Goal: Transaction & Acquisition: Obtain resource

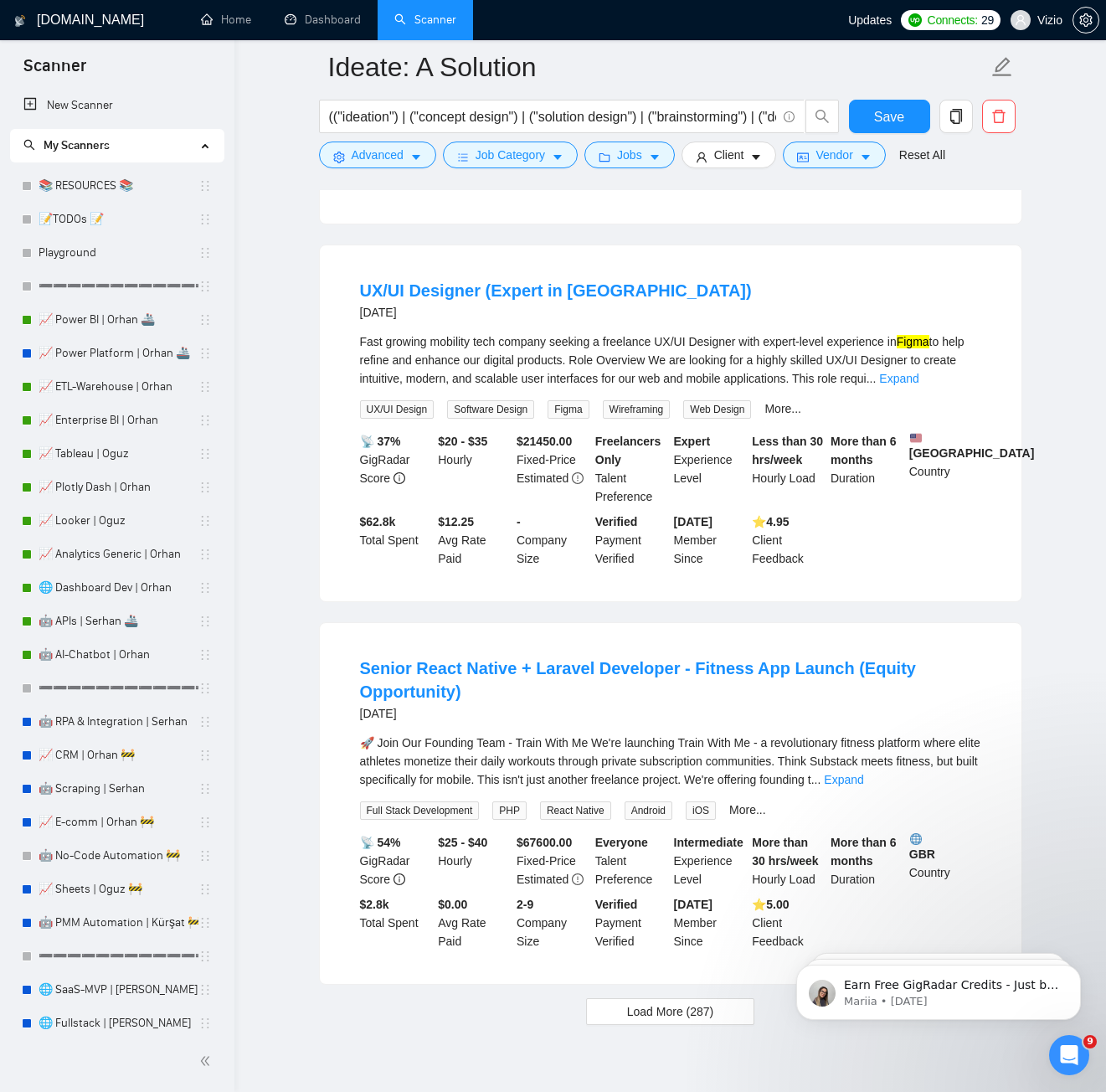
scroll to position [947, 0]
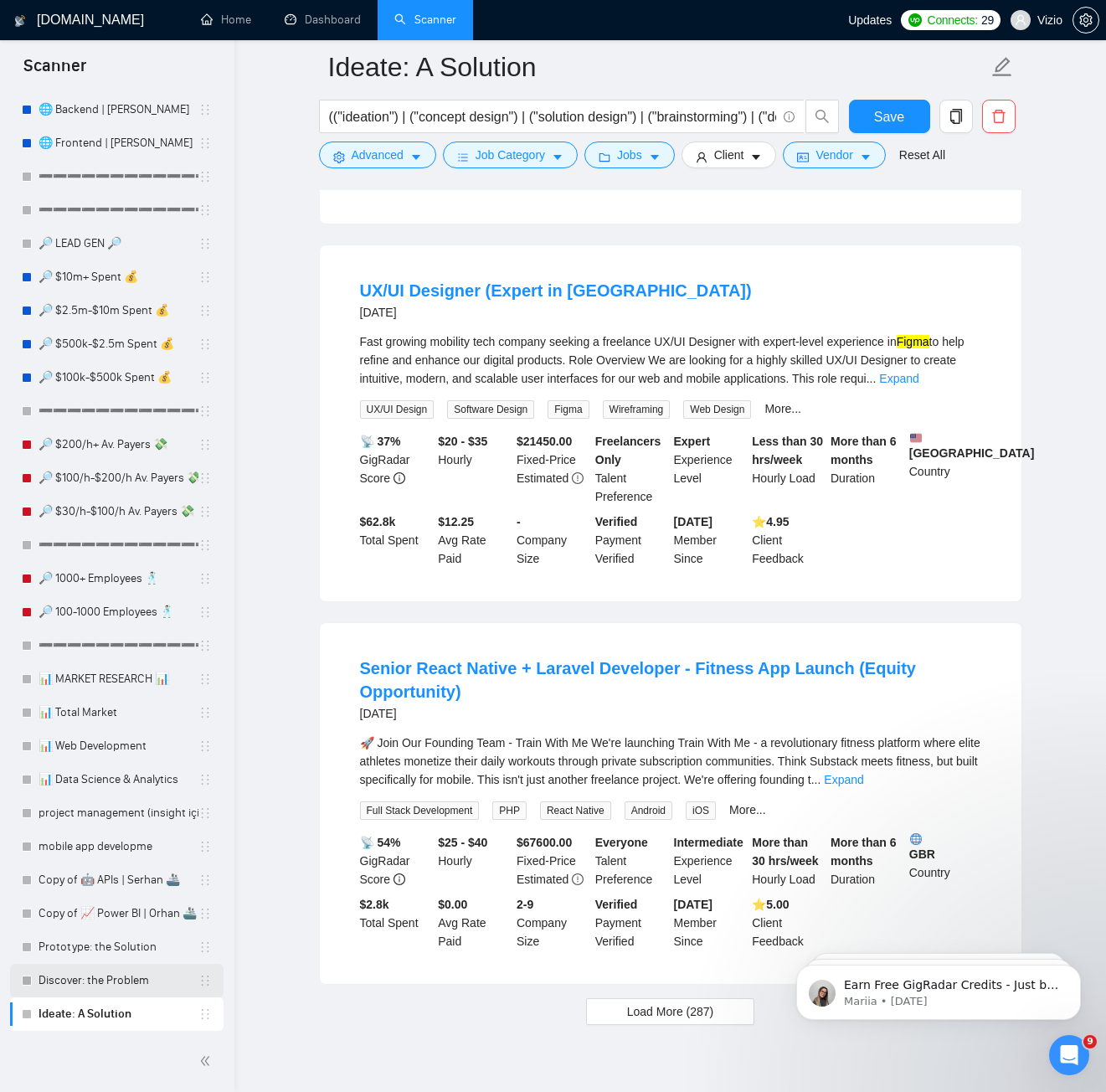
click at [109, 975] on link "Discover: the Problem" at bounding box center [119, 980] width 160 height 34
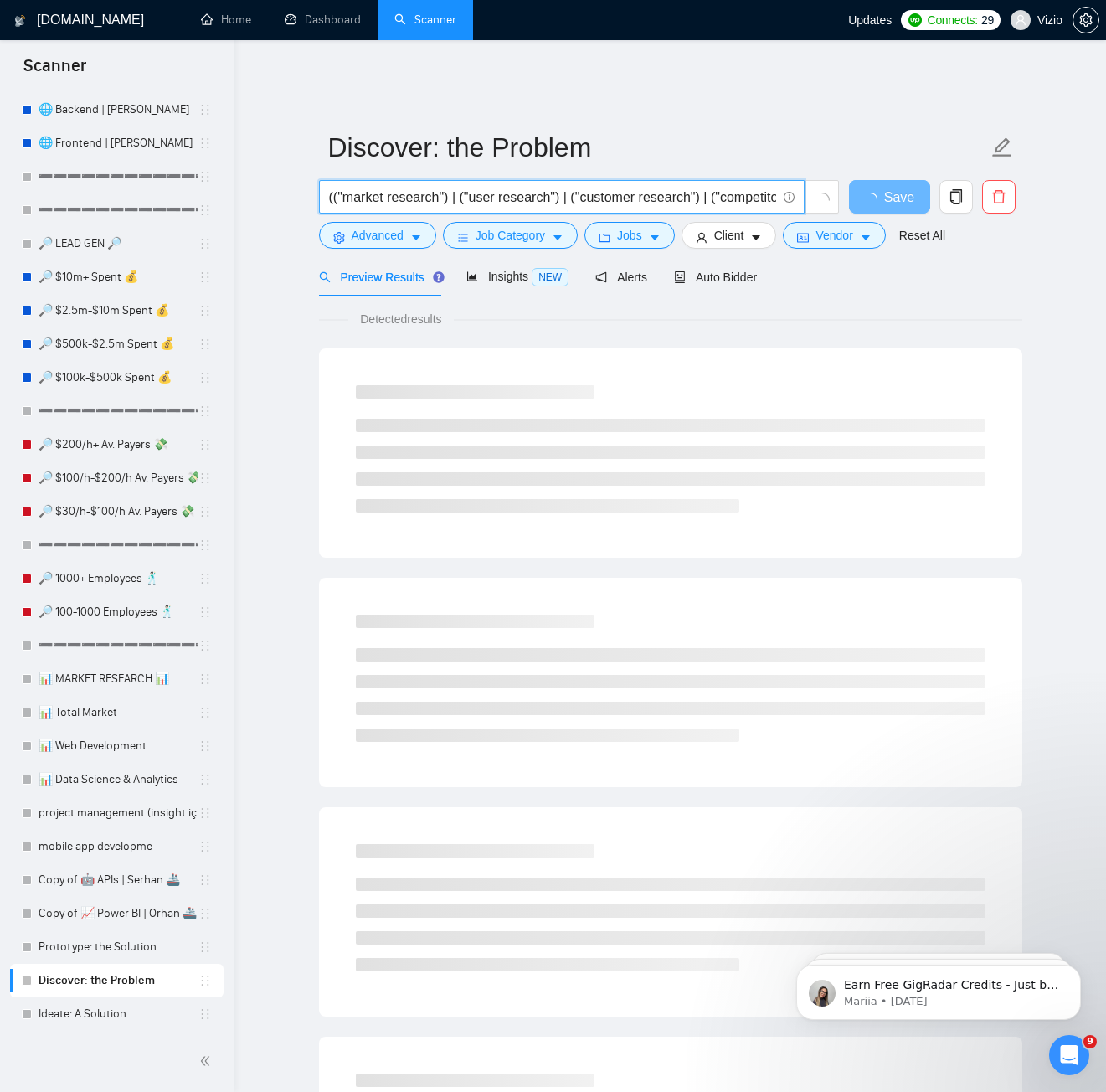
click at [473, 187] on input "(("market research") | ("user research") | ("customer research") | ("competitor…" at bounding box center [553, 197] width 448 height 21
click at [497, 187] on input "(("market research") | ("user research") | ("customer research") | ("competitor…" at bounding box center [553, 197] width 448 height 21
drag, startPoint x: 676, startPoint y: 182, endPoint x: 666, endPoint y: 184, distance: 10.2
click at [697, 187] on input "(("market research") | ("user research") | ("customer research") | ("competitor…" at bounding box center [553, 197] width 448 height 21
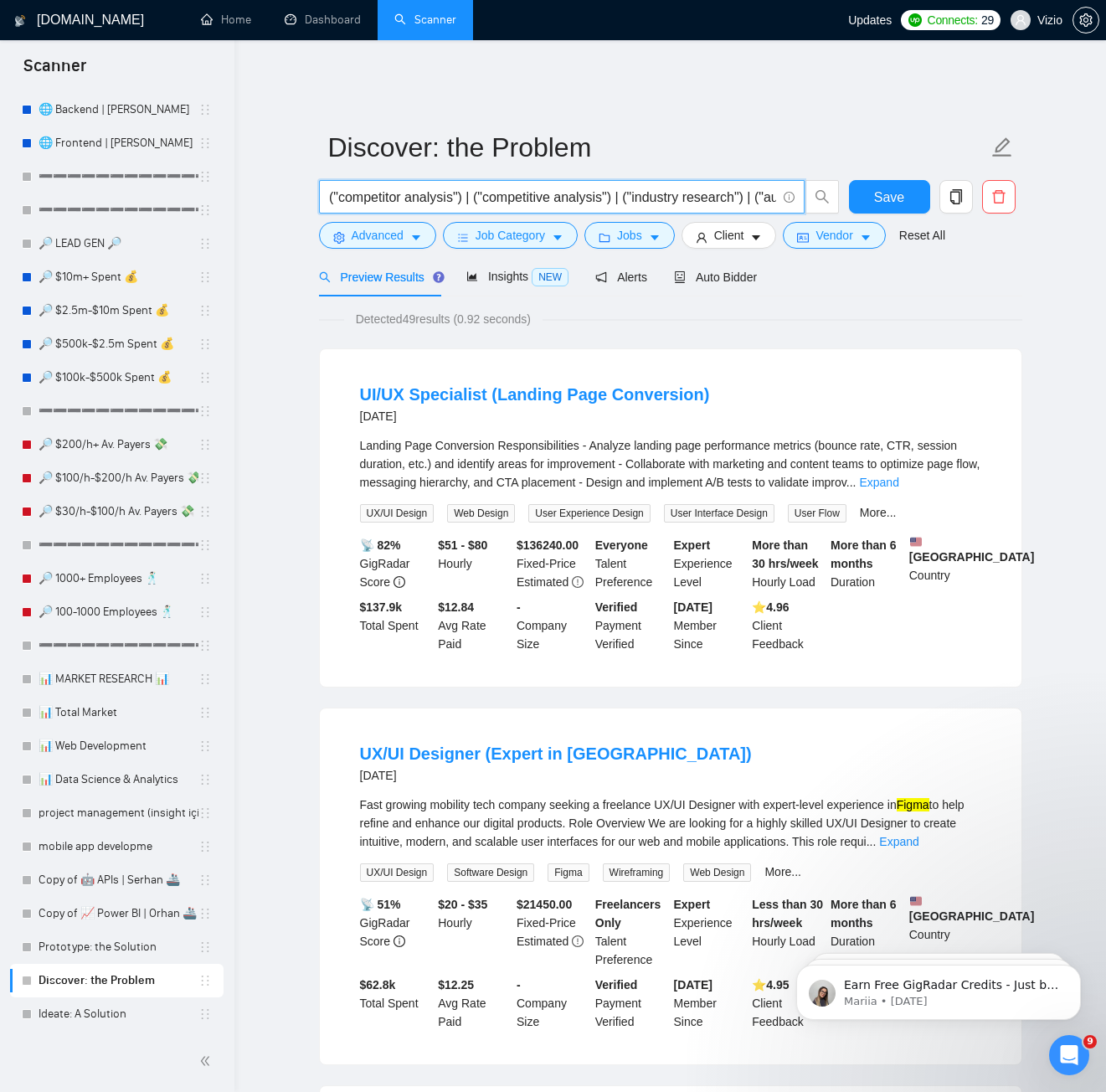
click at [609, 187] on input "(("market research") | ("user research") | ("customer research") | ("competitor…" at bounding box center [553, 197] width 448 height 21
drag, startPoint x: 642, startPoint y: 184, endPoint x: 805, endPoint y: 183, distance: 163.0
click at [805, 183] on span "(("market research") | ("user research") | ("customer research") | ("competitor…" at bounding box center [579, 196] width 521 height 34
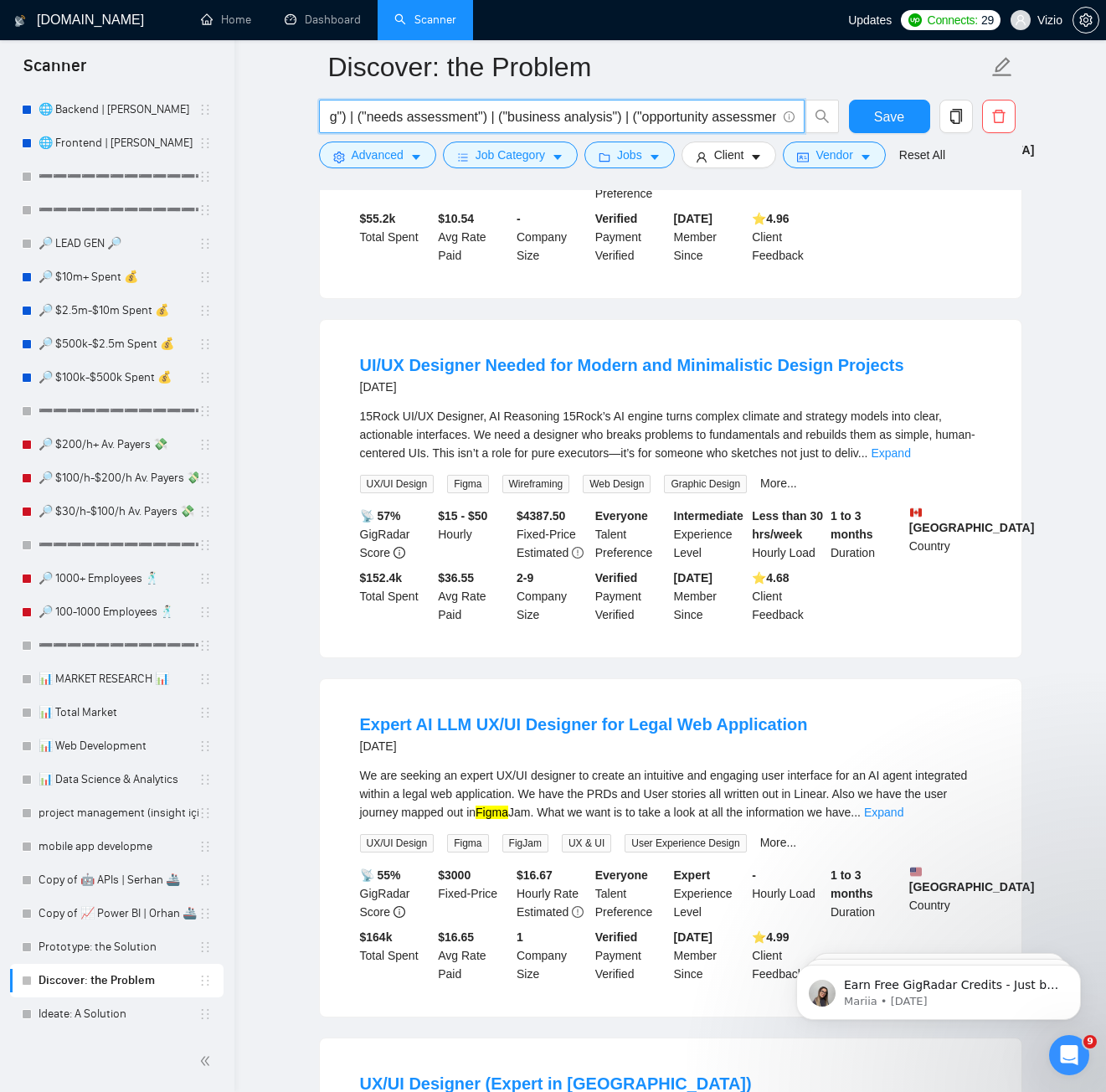
scroll to position [3086, 0]
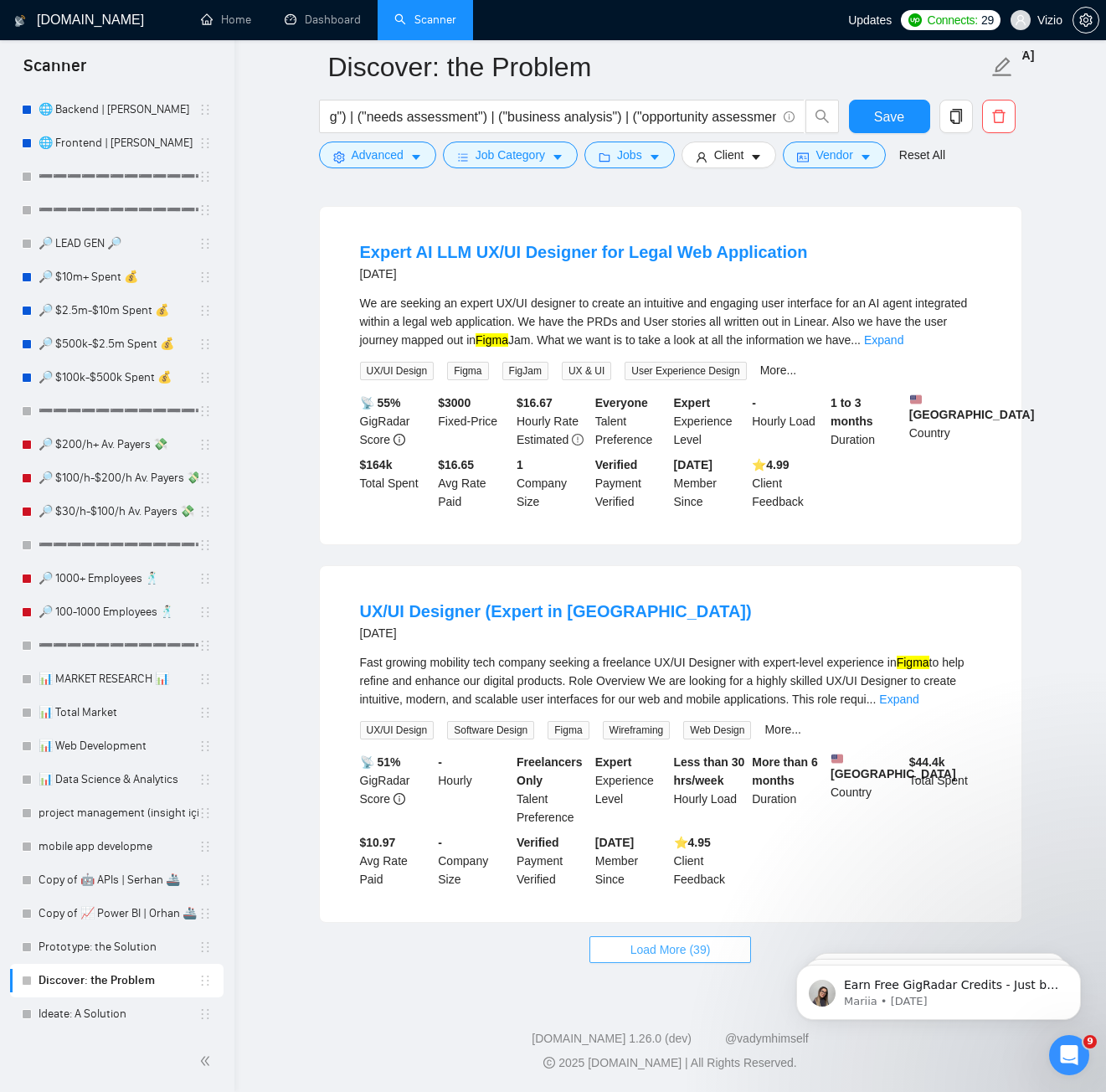
click at [718, 954] on button "Load More (39)" at bounding box center [670, 949] width 163 height 27
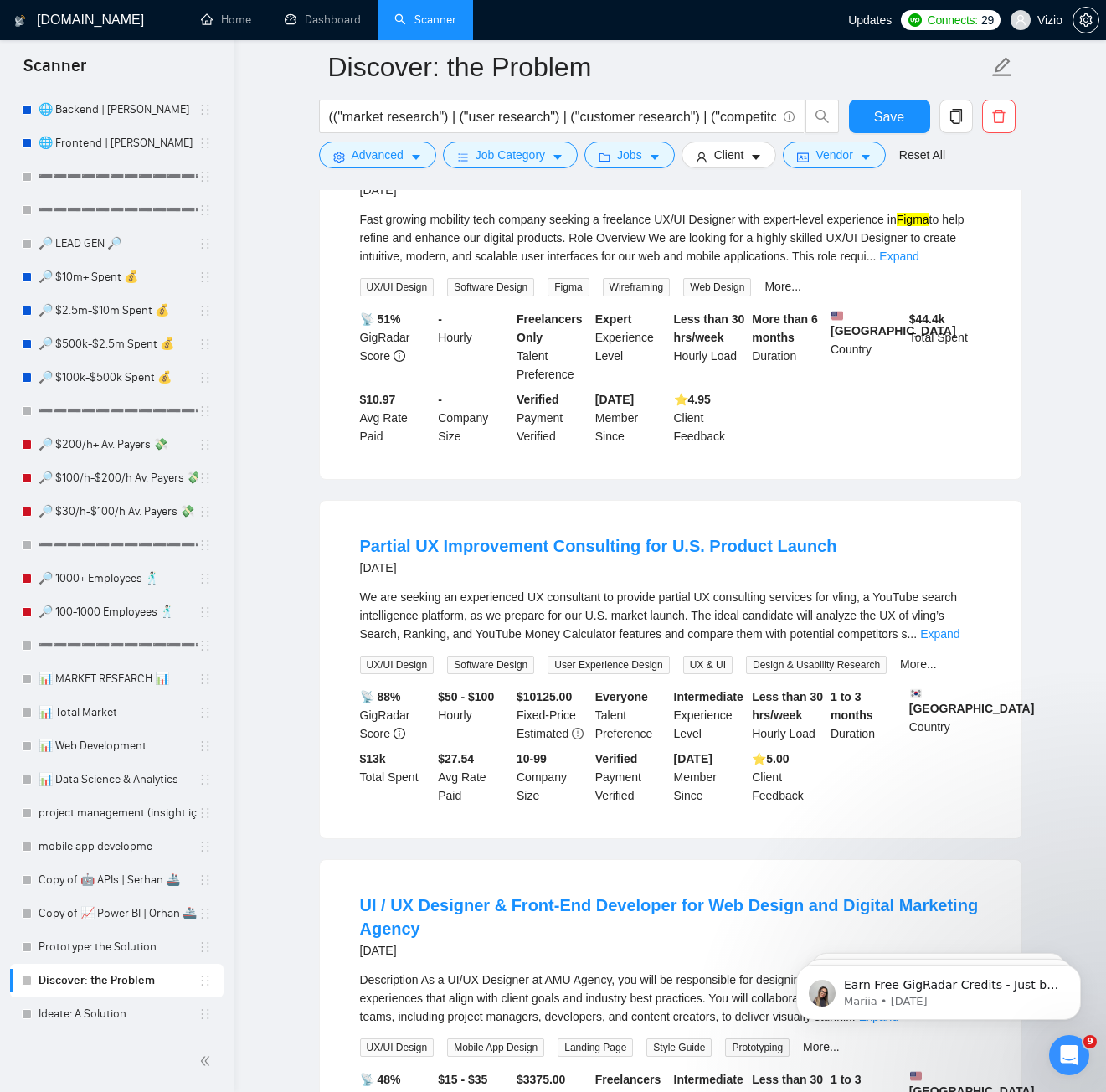
scroll to position [4264, 0]
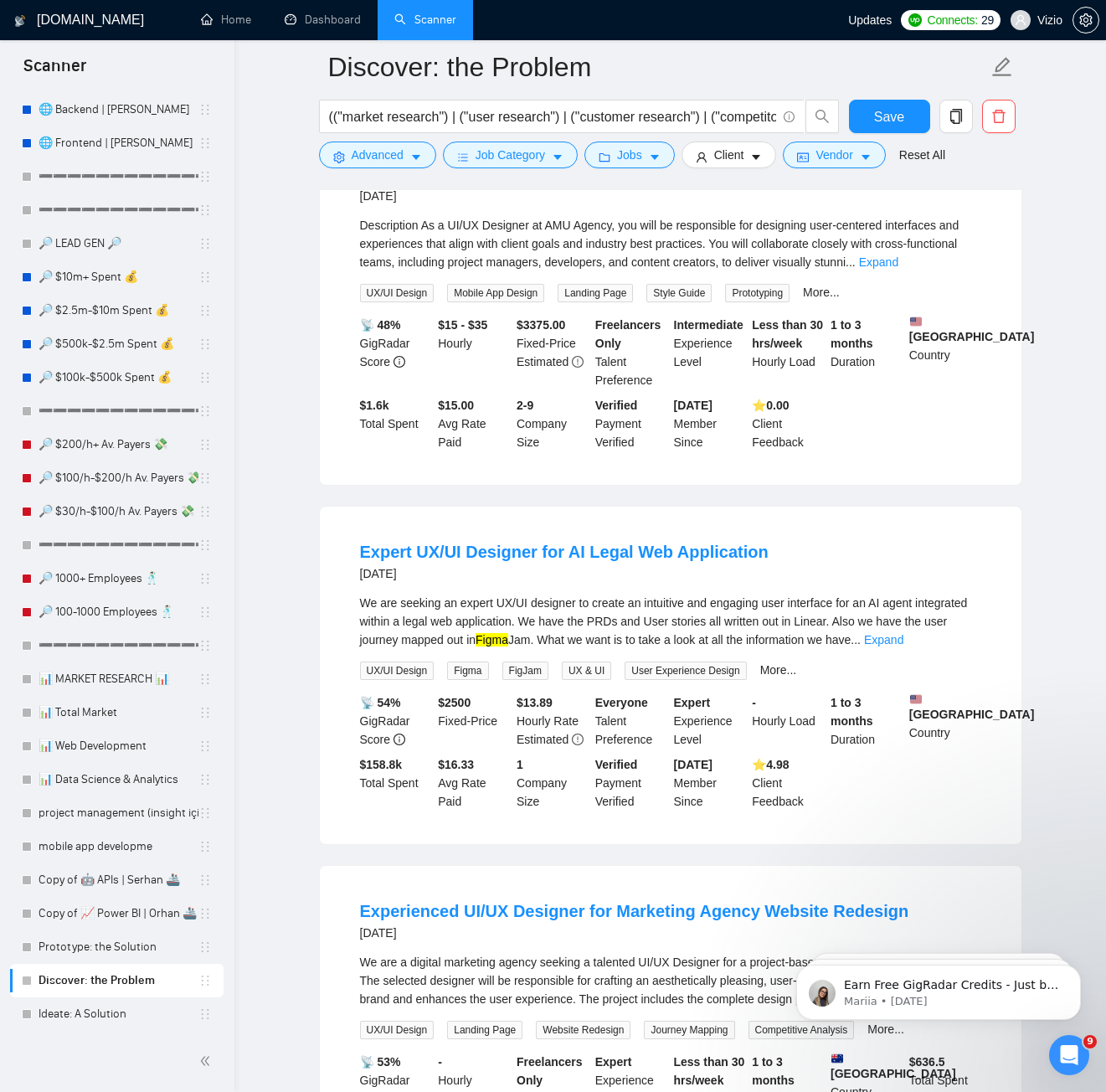
click at [697, 623] on div "We are seeking an expert UX/UI designer to create an intuitive and engaging use…" at bounding box center [670, 621] width 621 height 55
click at [806, 571] on div "Expert UX/UI Designer for AI Legal Web Application [DATE]" at bounding box center [670, 562] width 621 height 44
click at [904, 646] on link "Expand" at bounding box center [884, 640] width 40 height 14
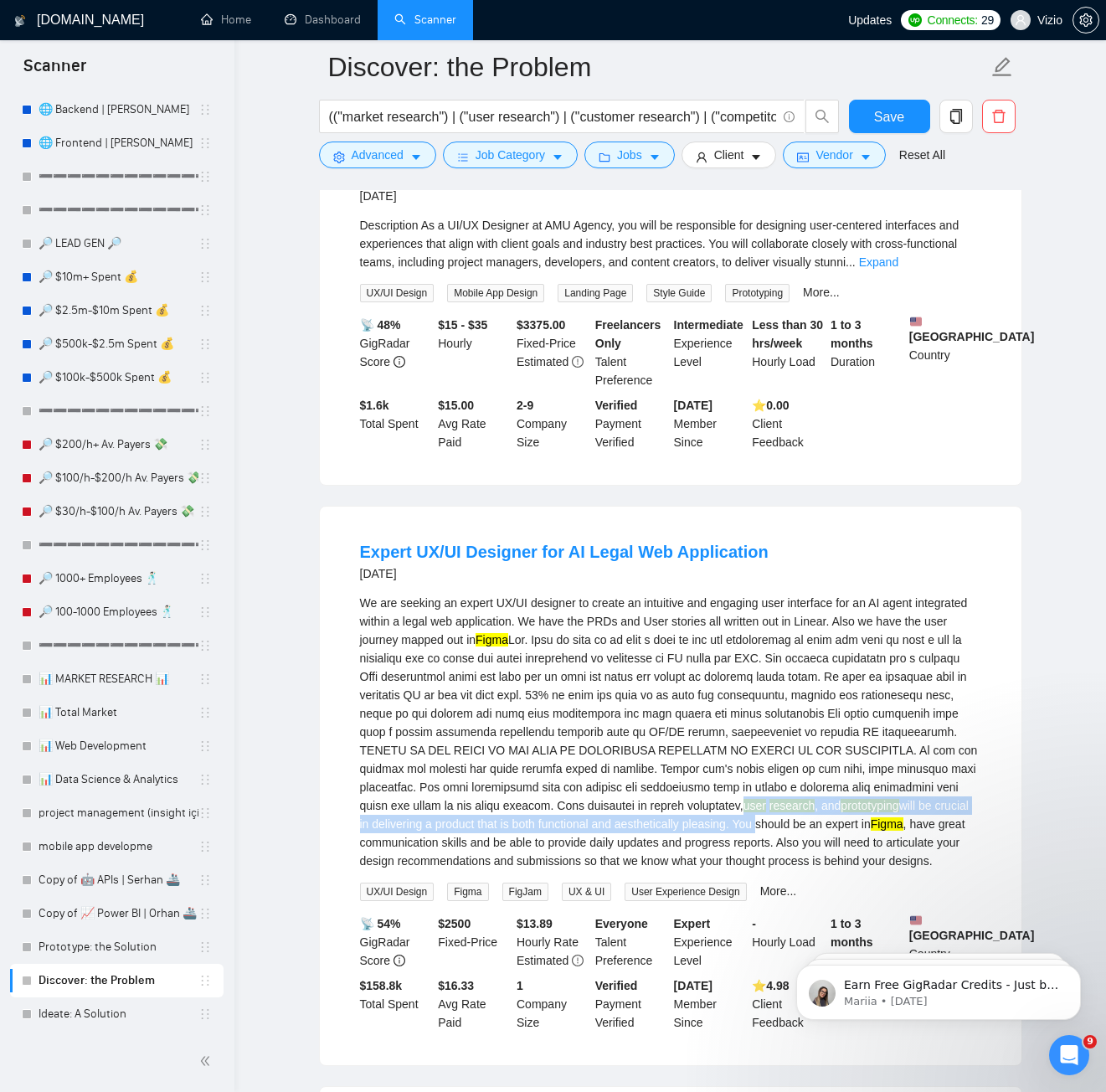
drag, startPoint x: 879, startPoint y: 830, endPoint x: 912, endPoint y: 834, distance: 33.2
click at [912, 834] on div "We are seeking an expert UX/UI designer to create an intuitive and engaging use…" at bounding box center [670, 731] width 621 height 276
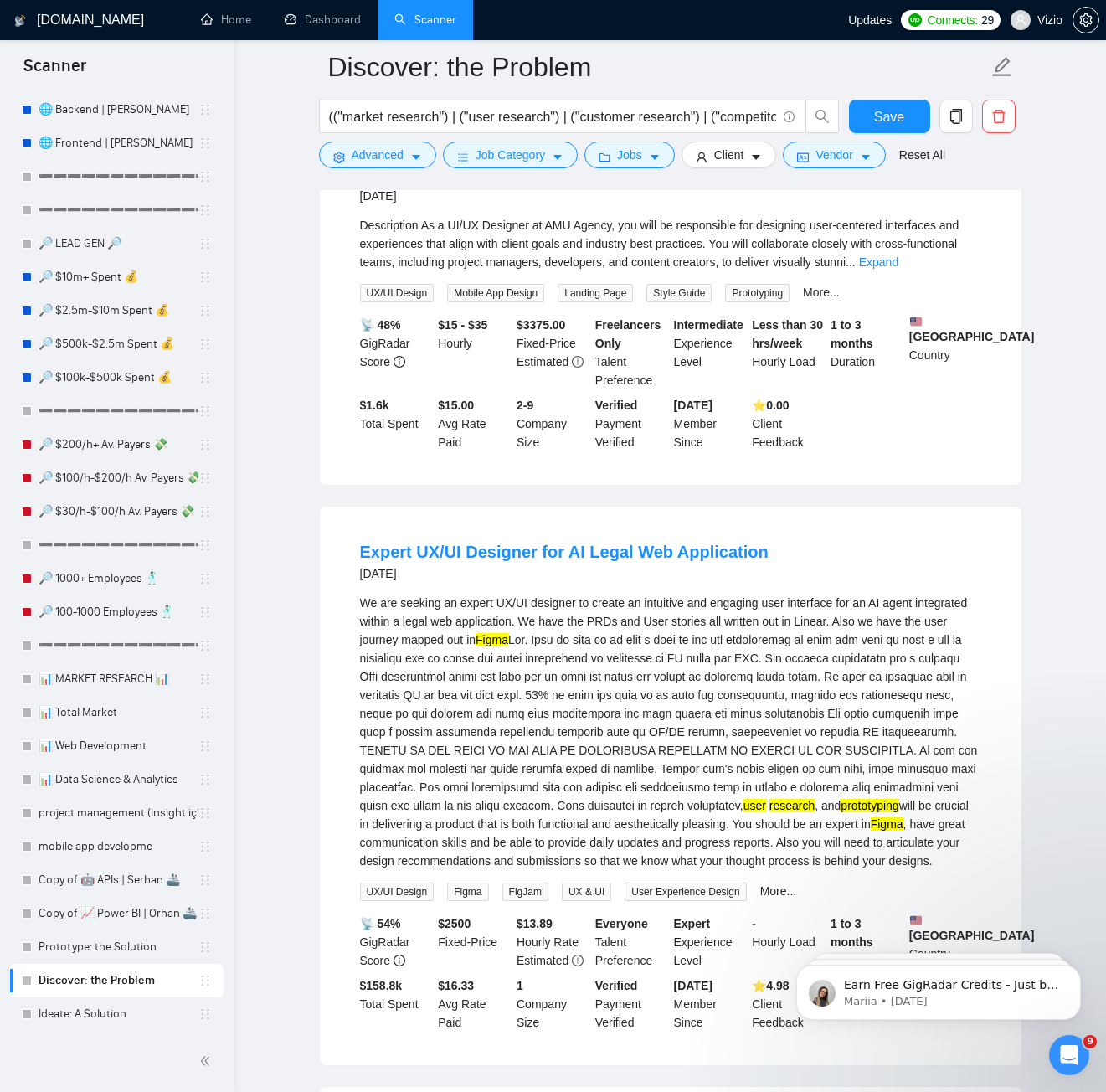
drag, startPoint x: 799, startPoint y: 832, endPoint x: 714, endPoint y: 830, distance: 85.0
click at [792, 832] on div "We are seeking an expert UX/UI designer to create an intuitive and engaging use…" at bounding box center [670, 731] width 621 height 276
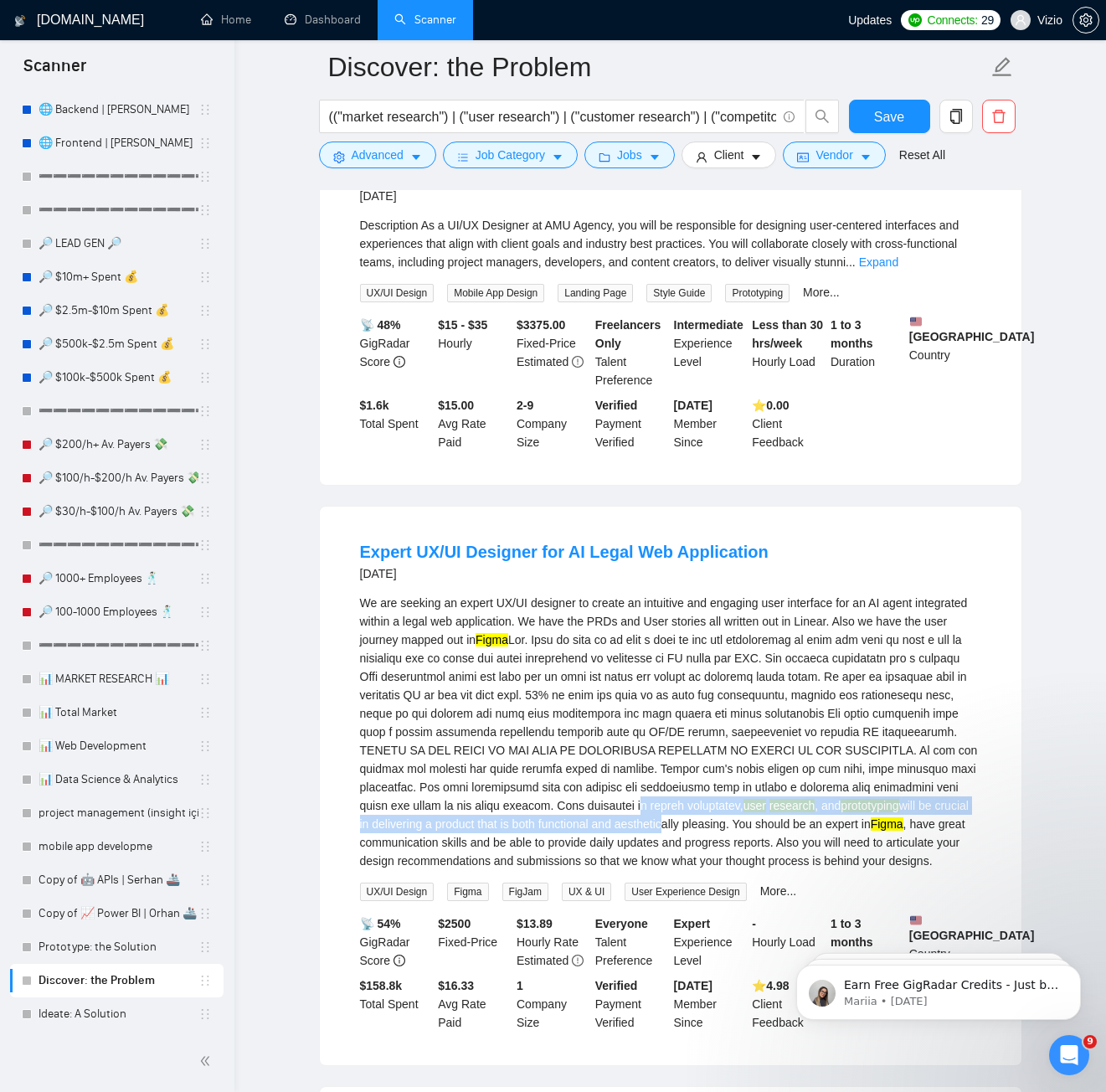
drag, startPoint x: 770, startPoint y: 833, endPoint x: 819, endPoint y: 833, distance: 49.0
click at [815, 833] on div "We are seeking an expert UX/UI designer to create an intuitive and engaging use…" at bounding box center [670, 731] width 621 height 276
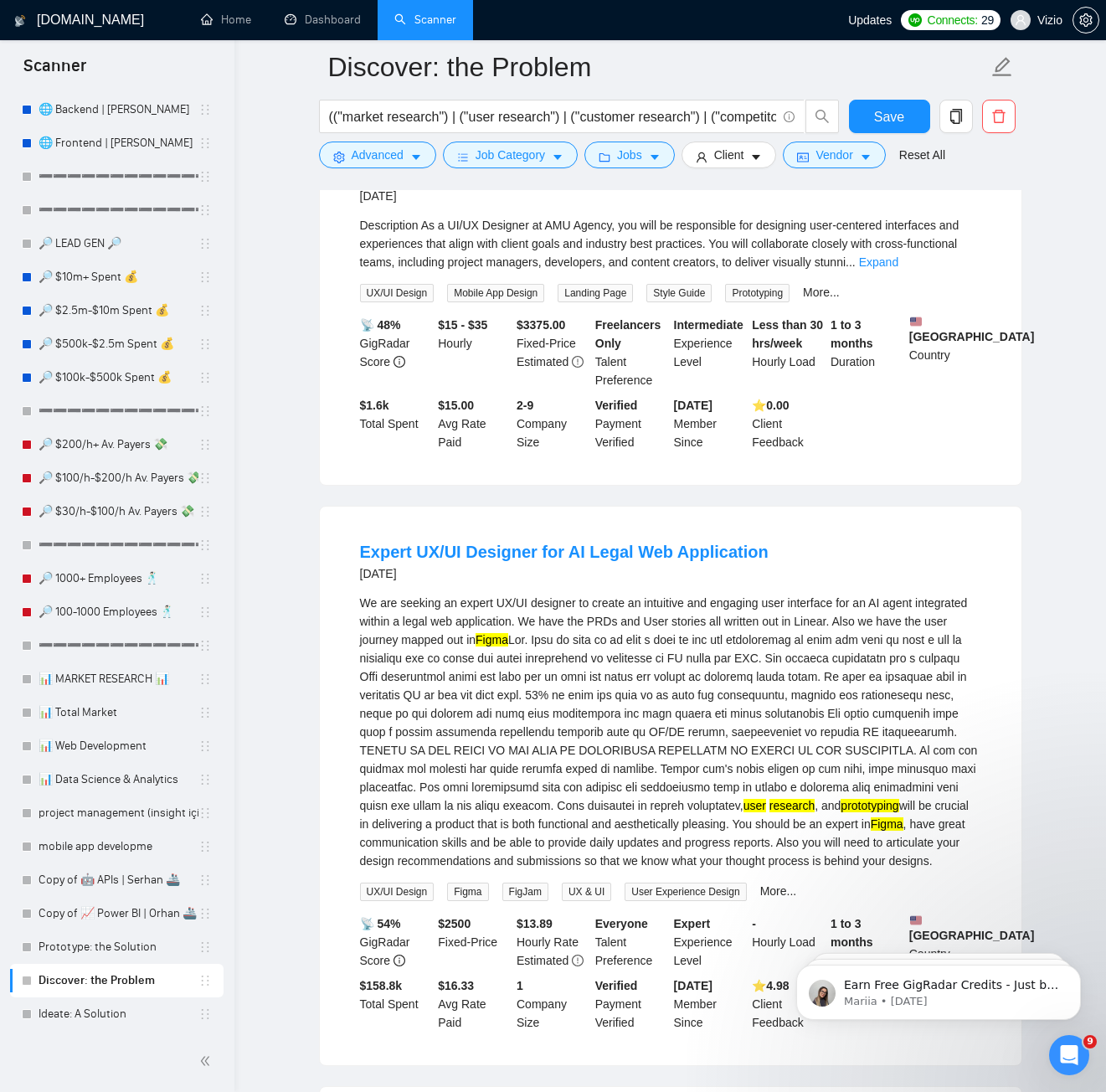
click at [539, 866] on div "We are seeking an expert UX/UI designer to create an intuitive and engaging use…" at bounding box center [670, 731] width 621 height 276
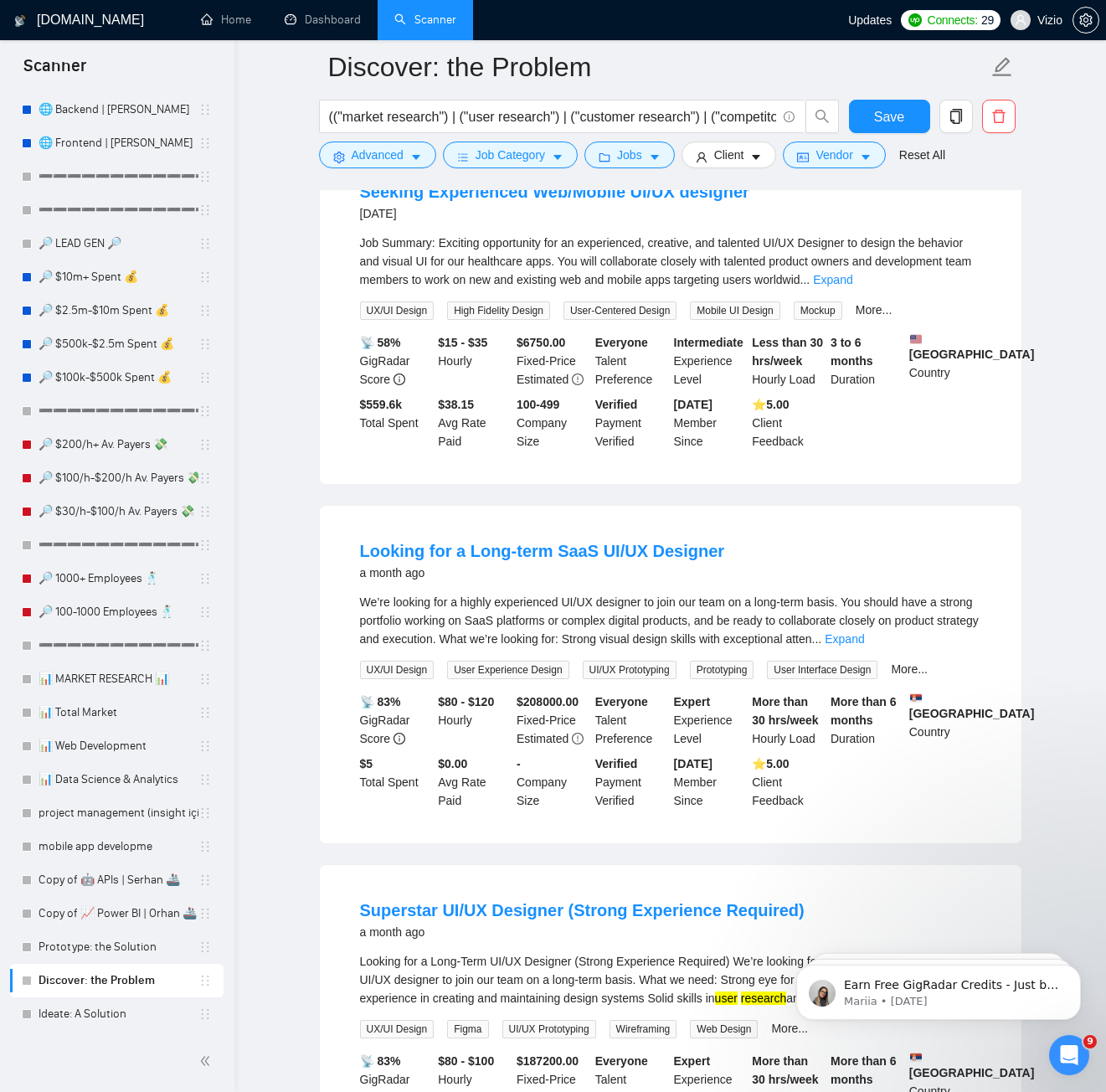
scroll to position [0, 0]
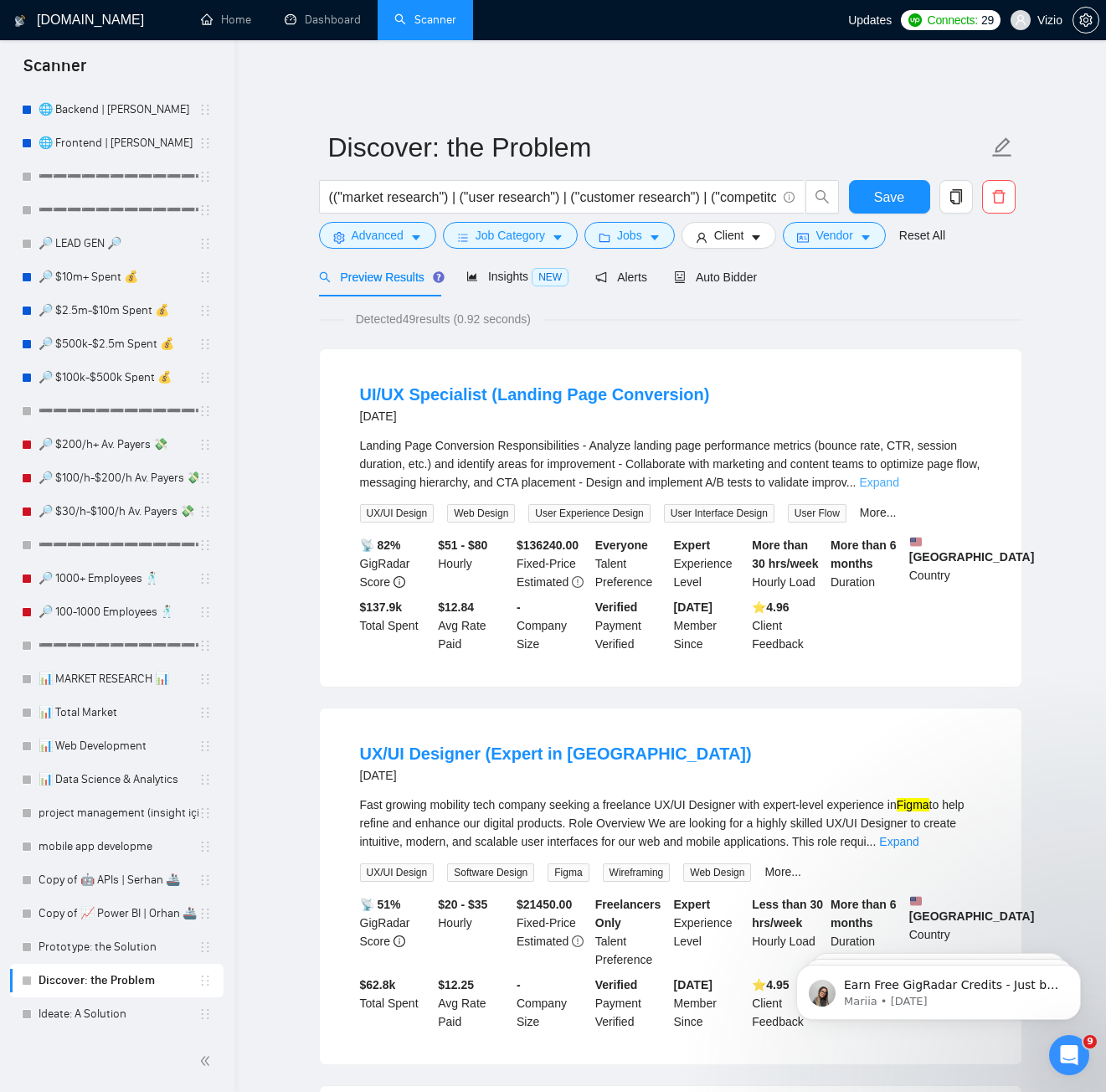
click at [899, 476] on link "Expand" at bounding box center [879, 483] width 40 height 14
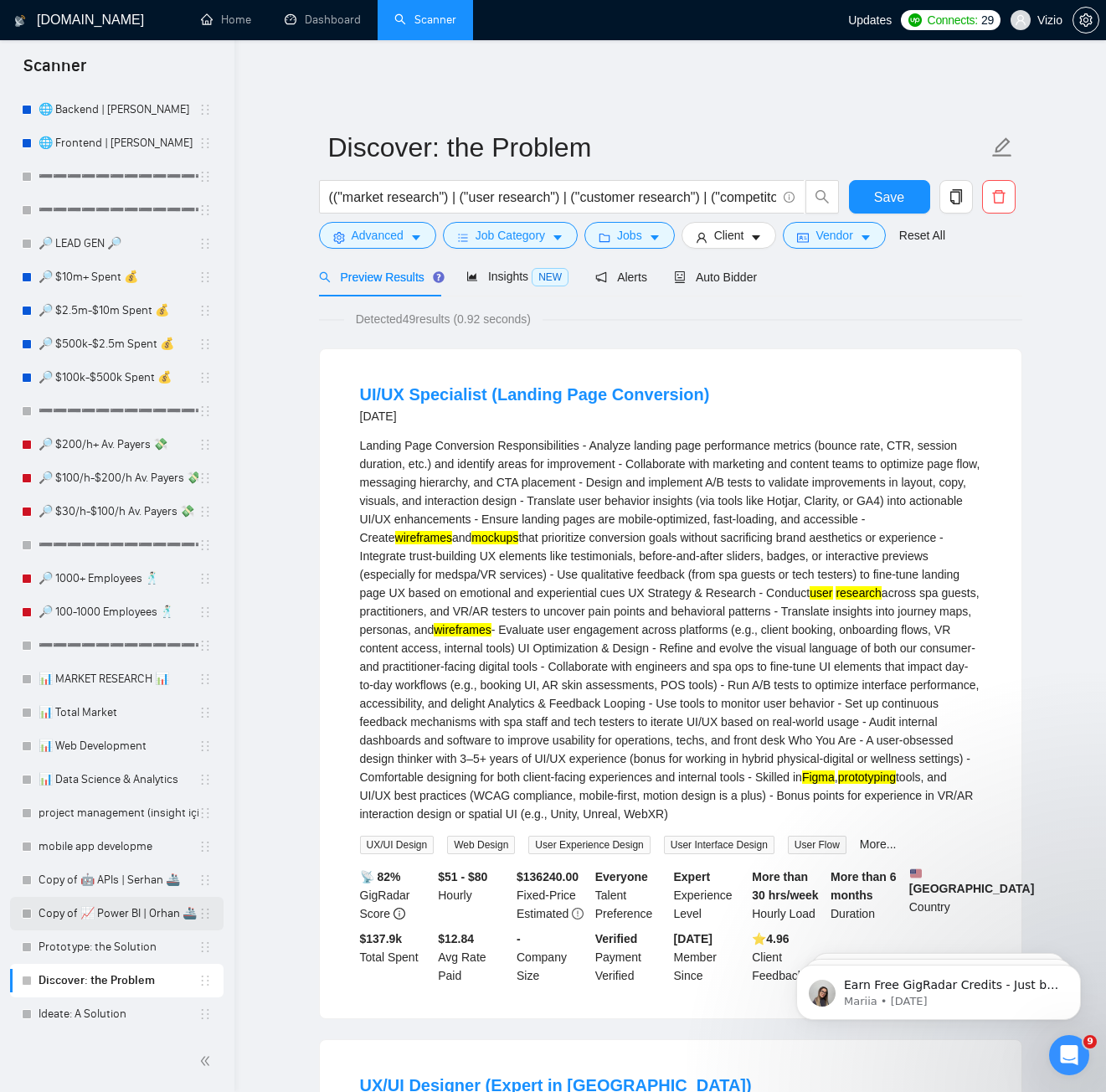
scroll to position [162, 0]
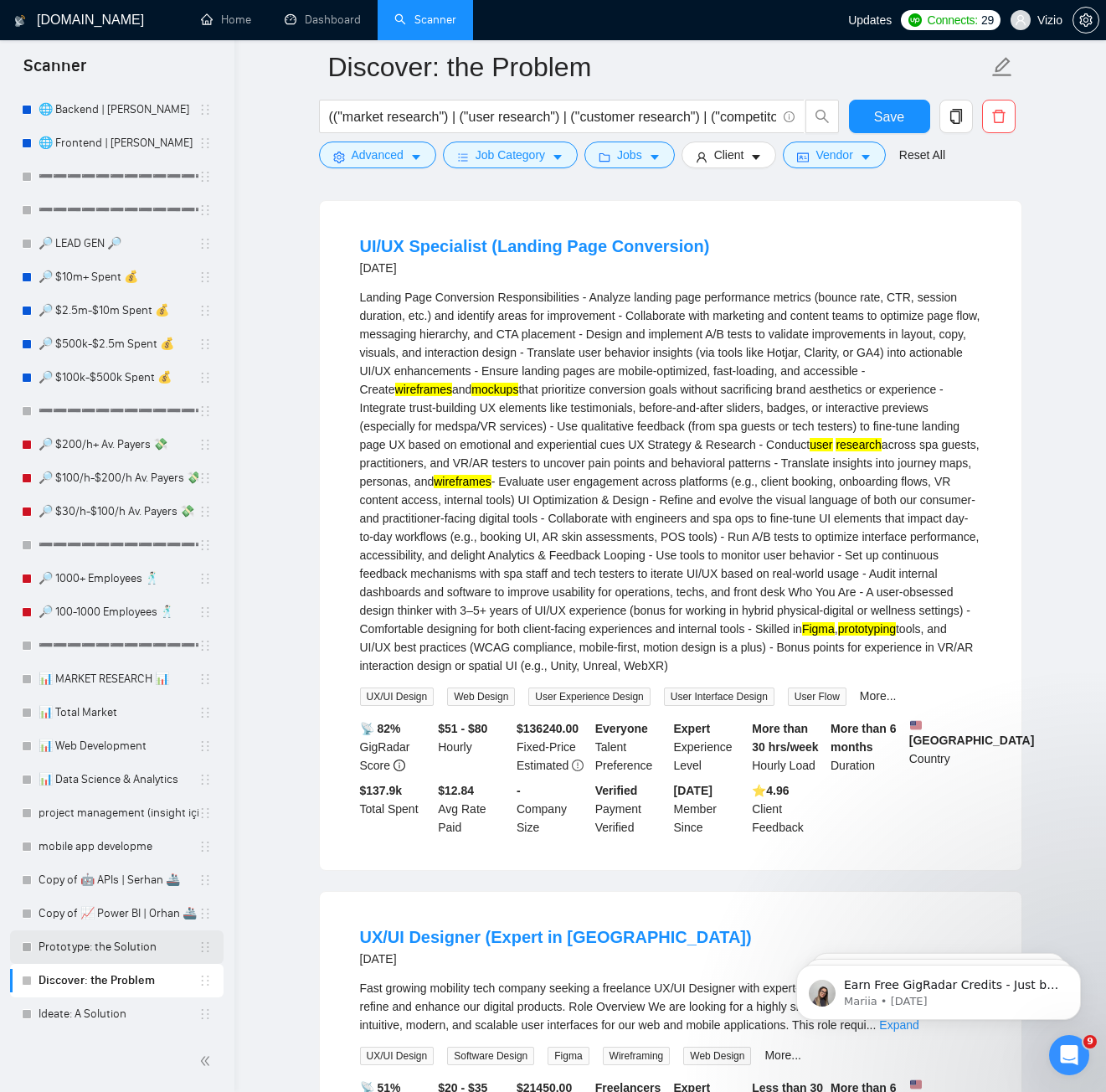
click at [97, 949] on link "Prototype: the Solution" at bounding box center [119, 947] width 160 height 34
